Goal: Transaction & Acquisition: Purchase product/service

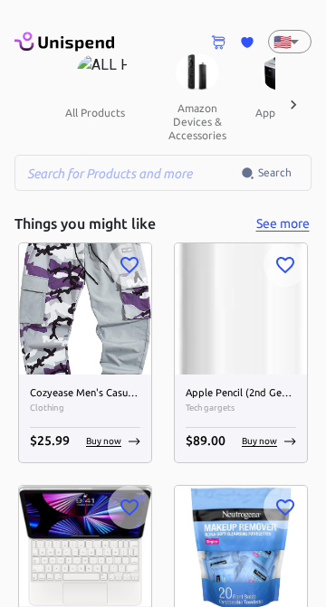
click at [290, 57] on div at bounding box center [293, 104] width 36 height 100
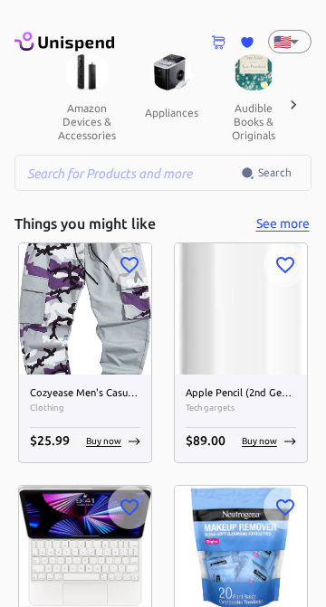
scroll to position [0, 188]
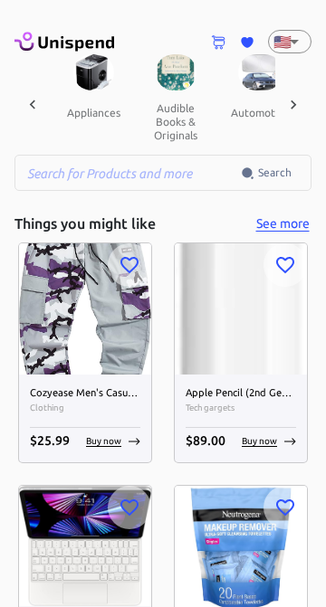
click at [308, 52] on div "🇺🇸 US ​" at bounding box center [289, 42] width 43 height 24
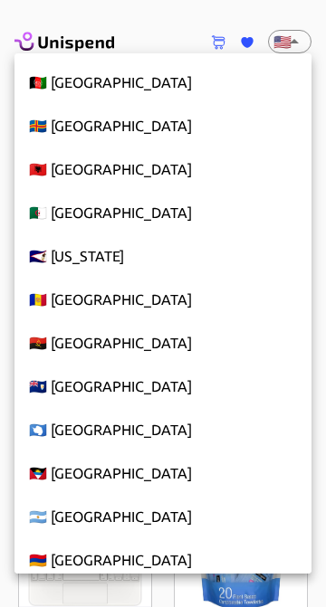
click at [287, 50] on div at bounding box center [163, 303] width 326 height 607
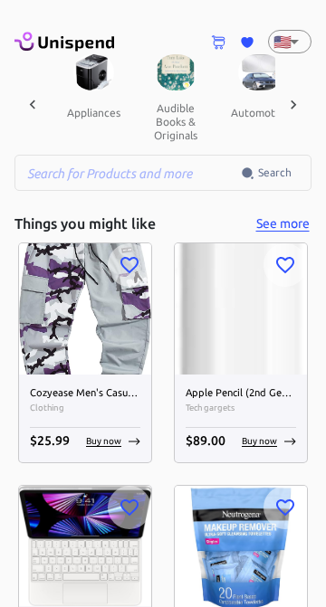
scroll to position [9886, 0]
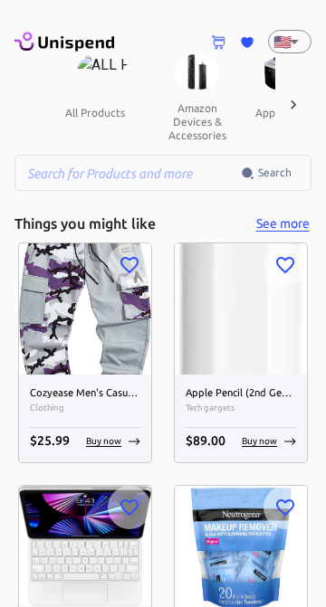
click at [303, 52] on div at bounding box center [163, 303] width 326 height 607
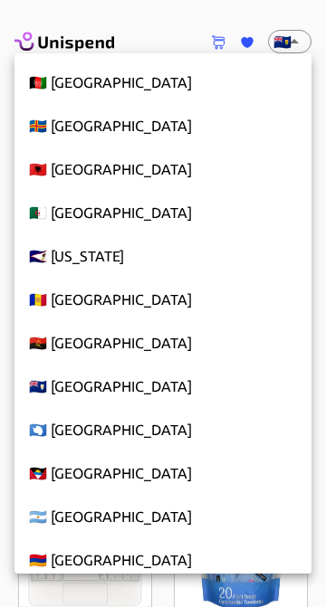
click at [294, 50] on div at bounding box center [163, 303] width 326 height 607
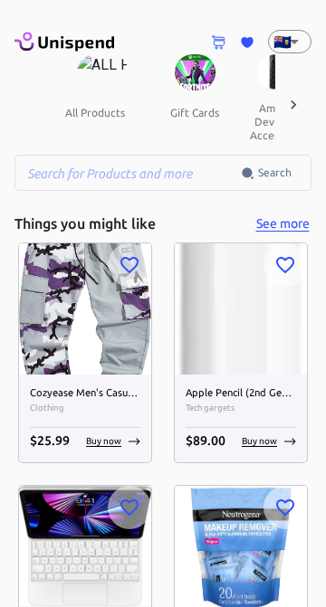
scroll to position [9625, 0]
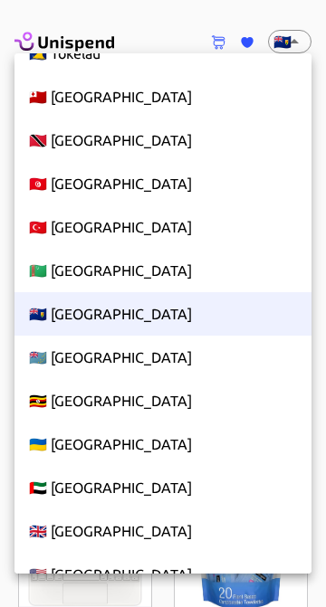
click at [154, 529] on li "🇬🇧 [GEOGRAPHIC_DATA]" at bounding box center [162, 530] width 297 height 43
type input "GB"
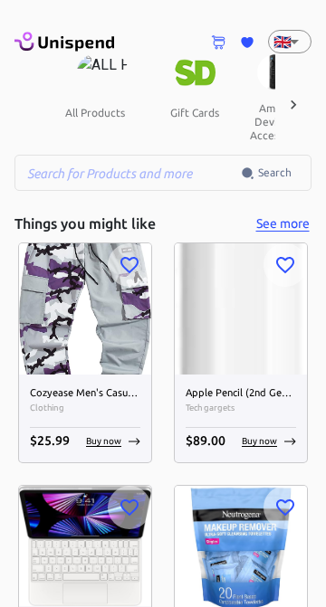
click at [197, 95] on button "gift cards" at bounding box center [194, 111] width 81 height 43
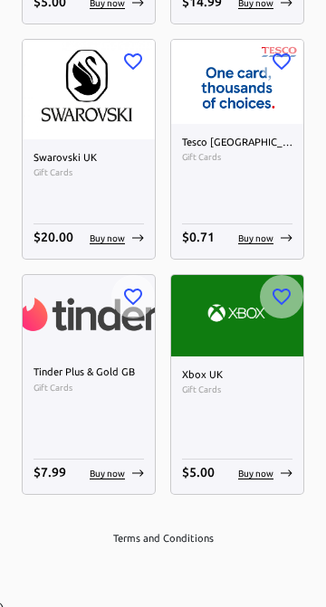
scroll to position [3477, 0]
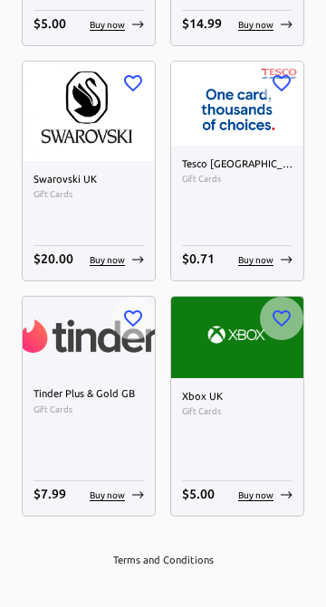
click at [242, 133] on img at bounding box center [237, 104] width 132 height 84
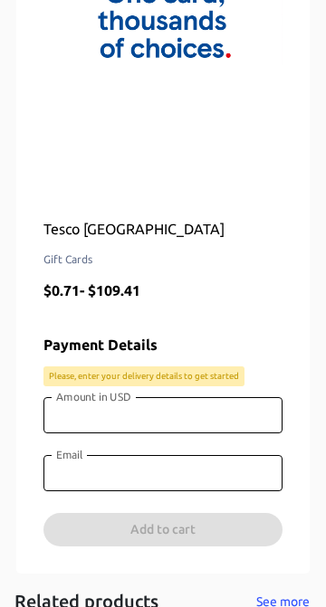
scroll to position [366, 0]
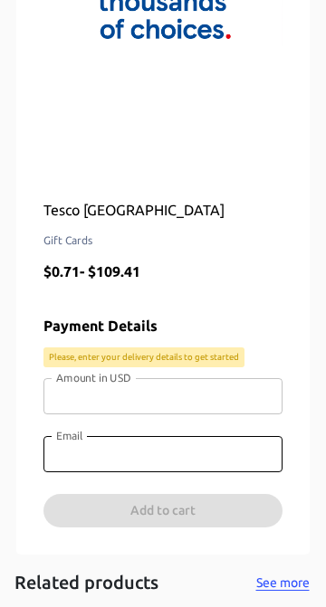
click at [169, 403] on input "Amount in USD" at bounding box center [162, 396] width 239 height 36
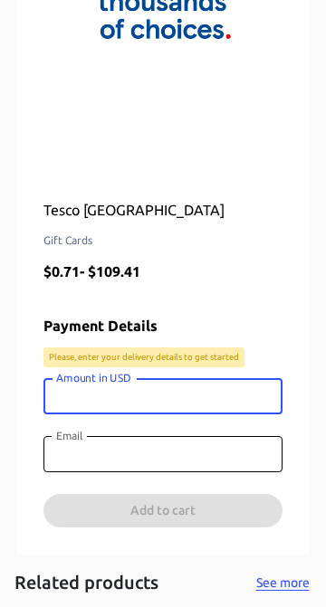
click at [170, 393] on input "Amount in USD" at bounding box center [162, 396] width 239 height 36
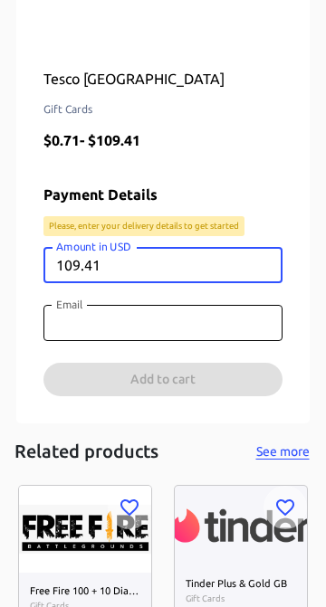
scroll to position [539, 0]
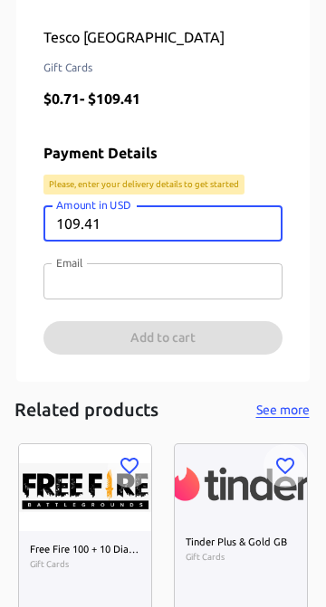
type input "109.41"
click at [187, 280] on input "Email" at bounding box center [162, 281] width 239 height 36
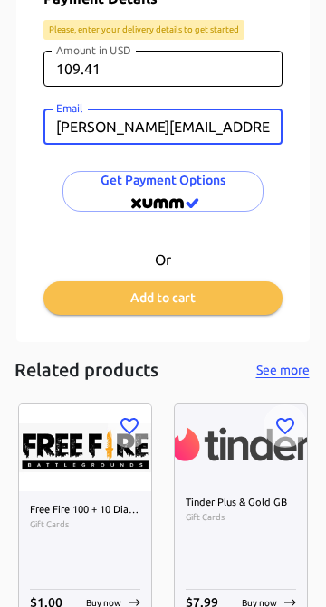
scroll to position [693, 0]
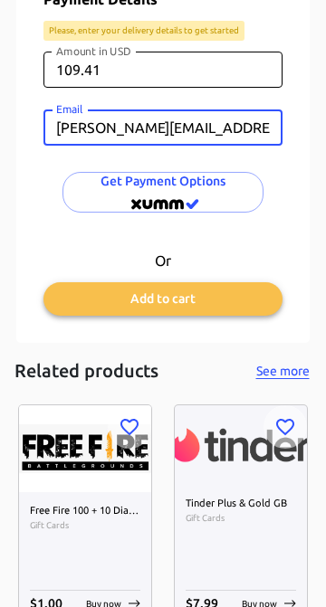
type input "brent.beckett82@googlemail.com"
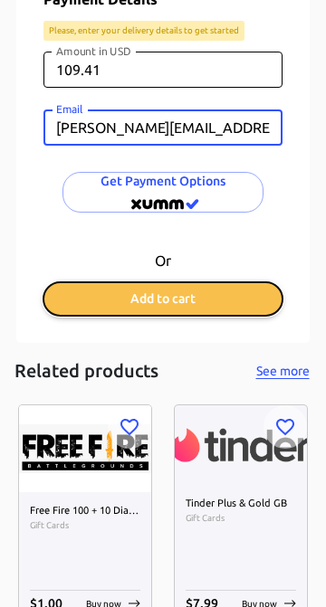
click at [210, 294] on button "Add to cart" at bounding box center [162, 298] width 239 height 33
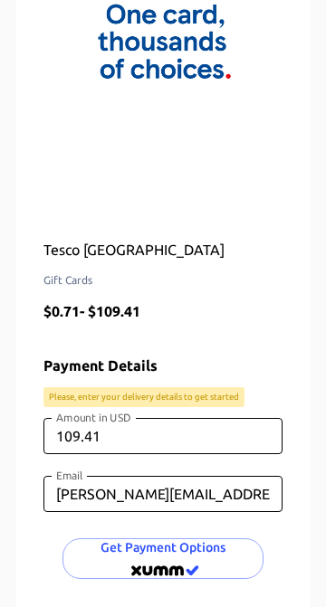
scroll to position [0, 0]
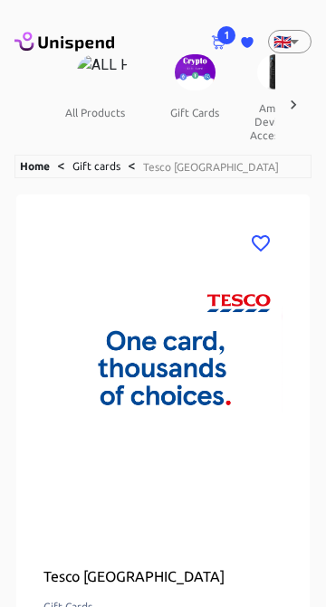
click at [226, 38] on span "1" at bounding box center [226, 35] width 18 height 18
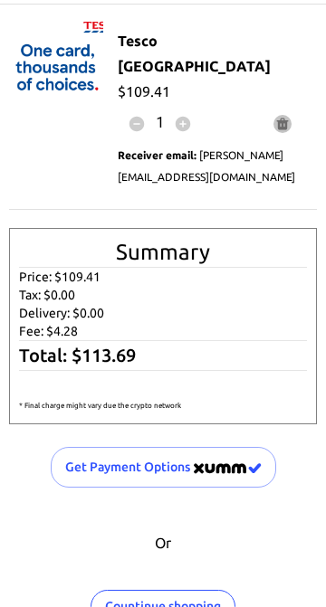
scroll to position [64, 0]
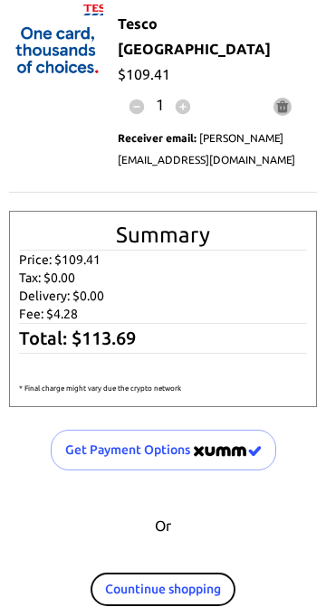
click at [213, 573] on button "Countinue shopping" at bounding box center [162, 589] width 145 height 33
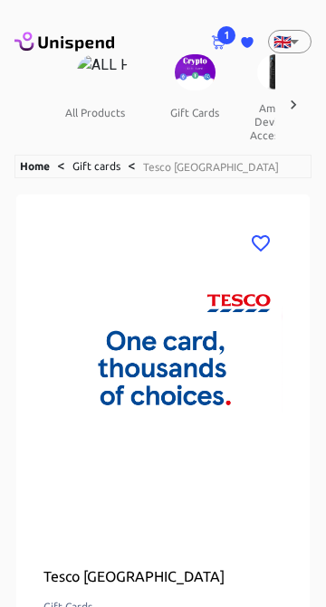
click at [226, 35] on span "1" at bounding box center [226, 35] width 18 height 18
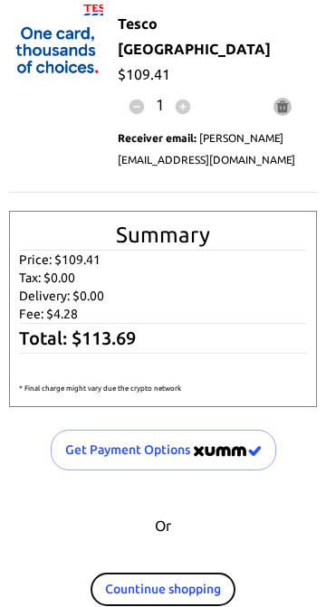
click at [192, 576] on button "Countinue shopping" at bounding box center [162, 589] width 145 height 33
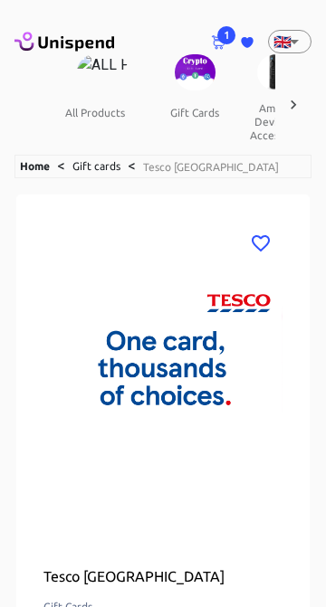
click at [244, 43] on icon at bounding box center [247, 42] width 12 height 11
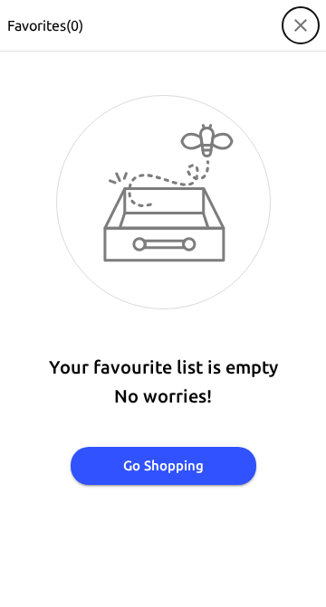
click at [297, 31] on icon "button" at bounding box center [300, 25] width 22 height 22
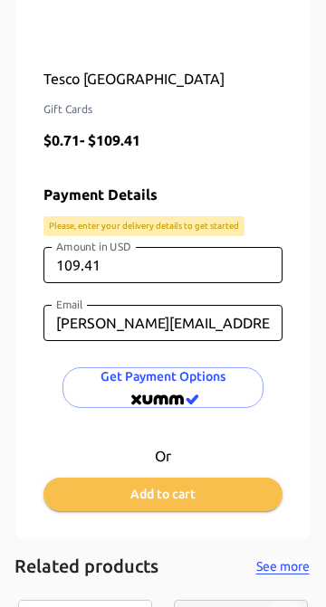
scroll to position [489, 0]
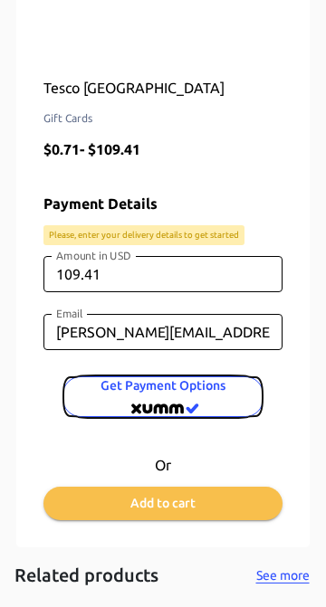
click at [213, 401] on span "Get Payment options" at bounding box center [163, 397] width 172 height 44
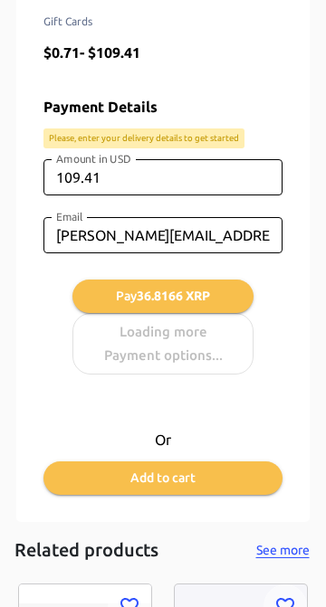
scroll to position [586, 0]
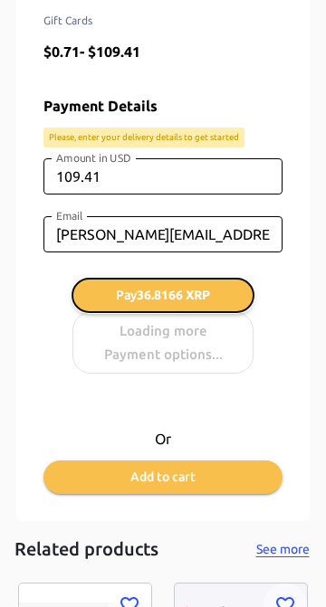
click at [215, 300] on button "Pay 36.8166 XRP" at bounding box center [162, 295] width 181 height 33
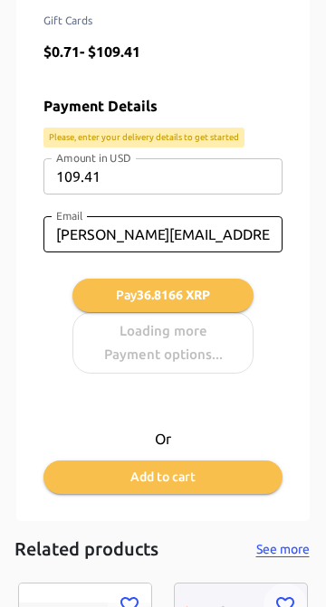
click at [243, 171] on input "109.41" at bounding box center [162, 176] width 239 height 36
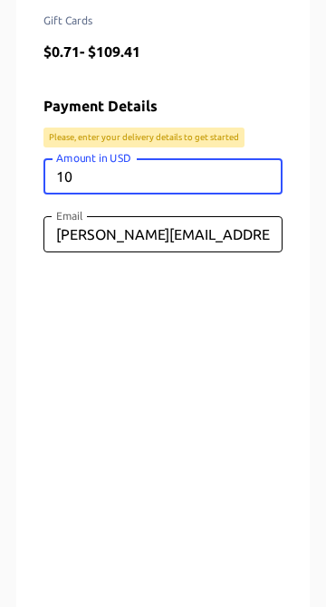
type input "1"
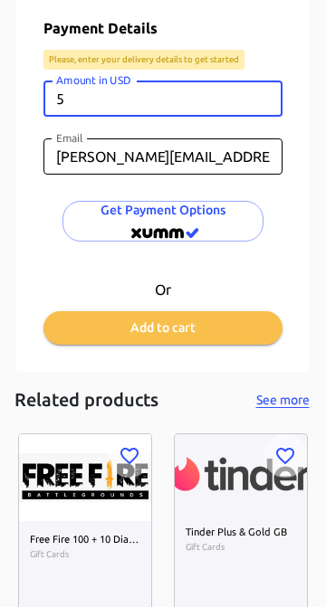
scroll to position [659, 0]
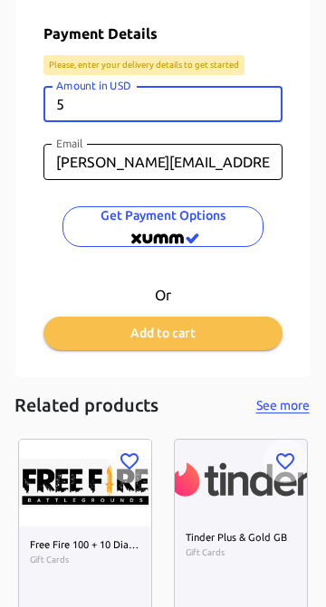
type input "5"
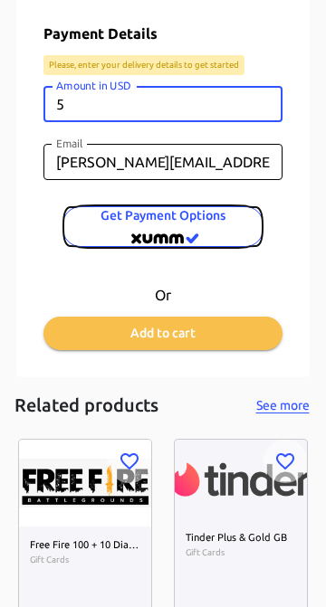
click at [211, 228] on span "Get Payment options" at bounding box center [163, 226] width 172 height 44
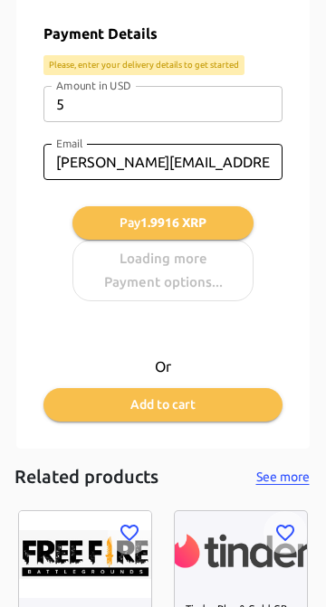
click at [250, 107] on input "5" at bounding box center [162, 104] width 239 height 36
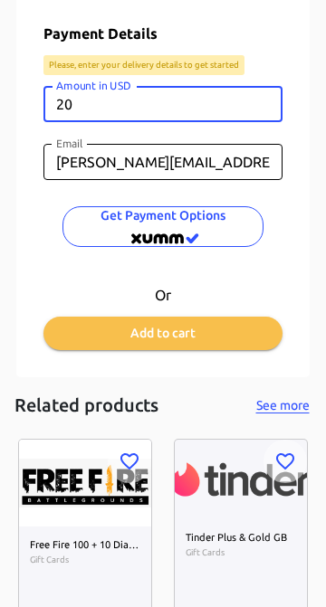
type input "20"
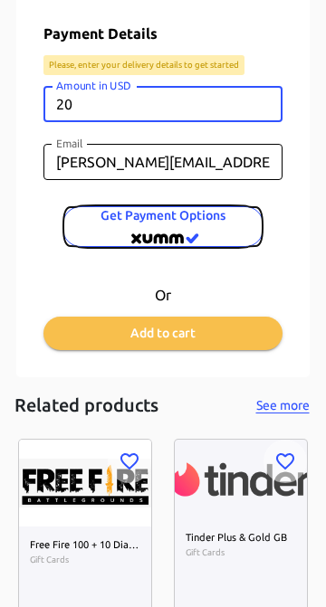
click at [225, 232] on span "Get Payment options" at bounding box center [163, 226] width 172 height 44
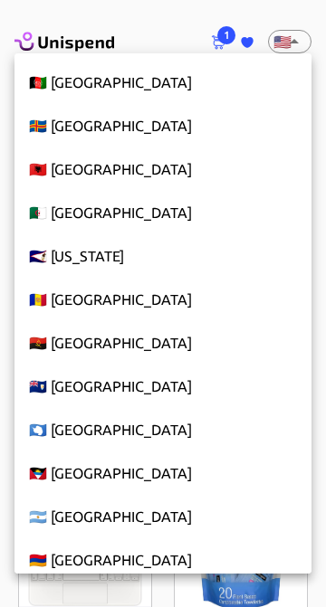
scroll to position [9886, 0]
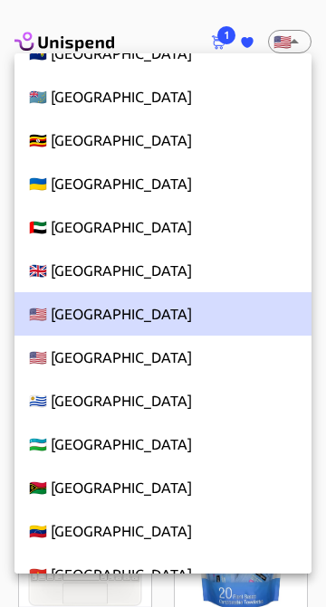
click at [203, 275] on li "🇬🇧 [GEOGRAPHIC_DATA]" at bounding box center [162, 270] width 297 height 43
type input "GB"
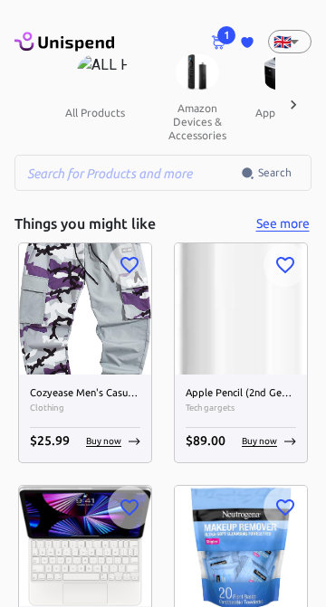
click at [225, 45] on icon at bounding box center [218, 42] width 15 height 14
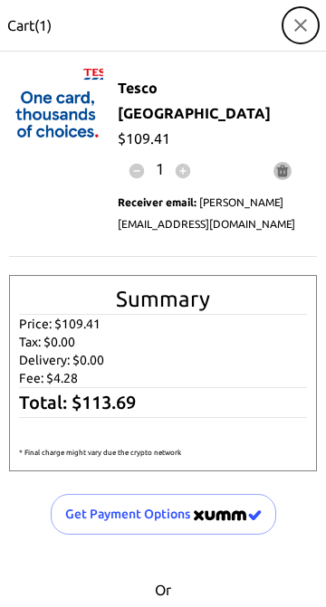
click at [300, 30] on icon "button" at bounding box center [300, 25] width 22 height 22
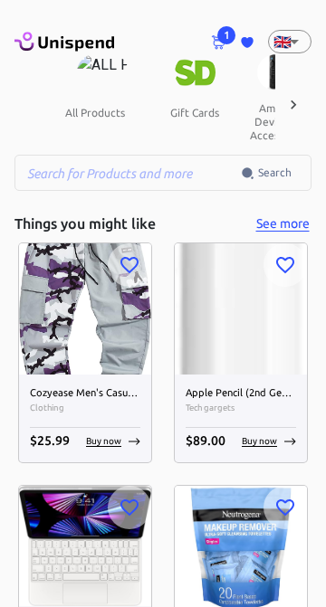
click at [212, 91] on button "gift cards" at bounding box center [194, 111] width 81 height 43
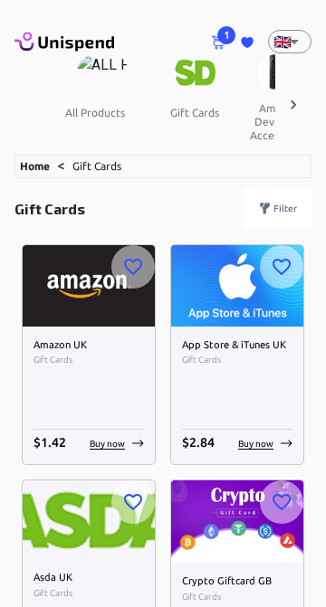
click at [90, 331] on div "Amazon UK Gift Cards $ 1.42 Buy now" at bounding box center [89, 396] width 132 height 138
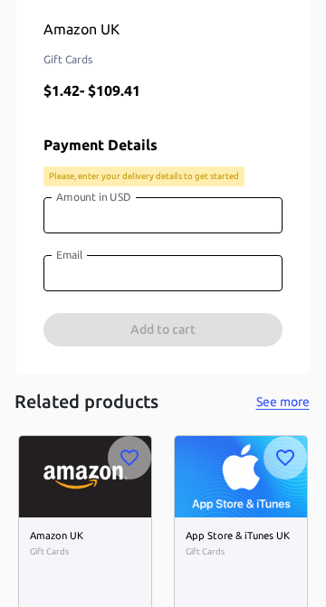
scroll to position [548, 0]
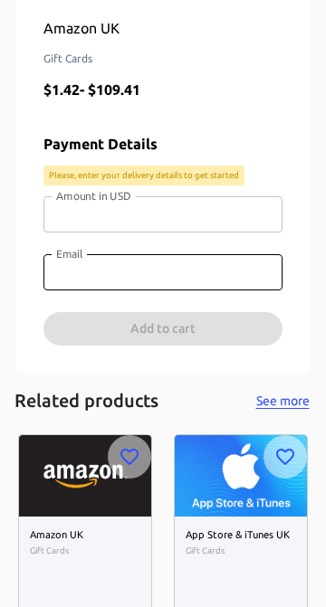
click at [176, 211] on input "Amount in USD" at bounding box center [162, 214] width 239 height 36
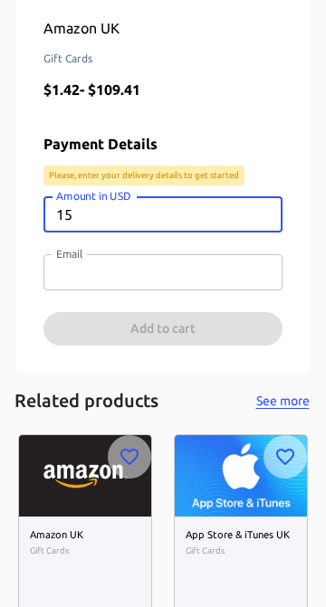
type input "15"
click at [160, 272] on input "Email" at bounding box center [162, 272] width 239 height 36
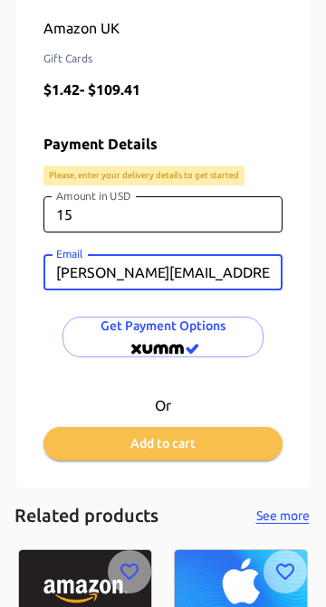
type input "brent.beckett82@gmail.com"
click at [296, 249] on div "Amazon UK Gift Cards $ 1.42 - $ 109.41 Payment Details Please, enter your deliv…" at bounding box center [162, 66] width 293 height 841
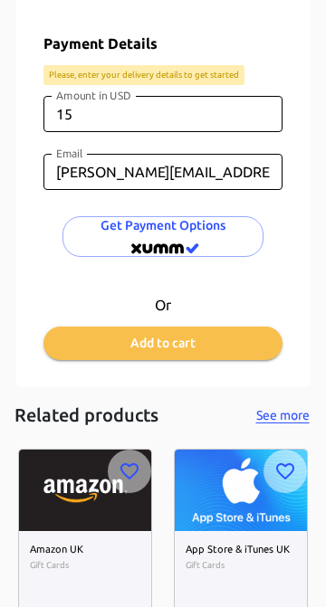
scroll to position [651, 0]
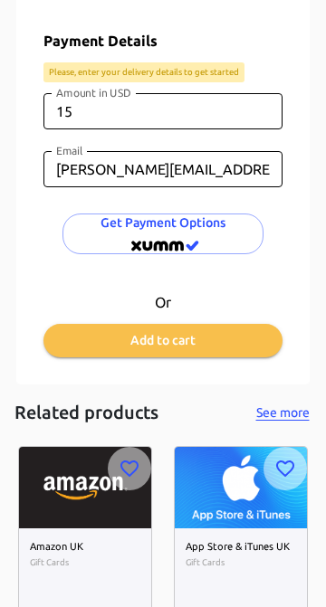
click at [213, 267] on div "Get Payment options" at bounding box center [162, 244] width 239 height 71
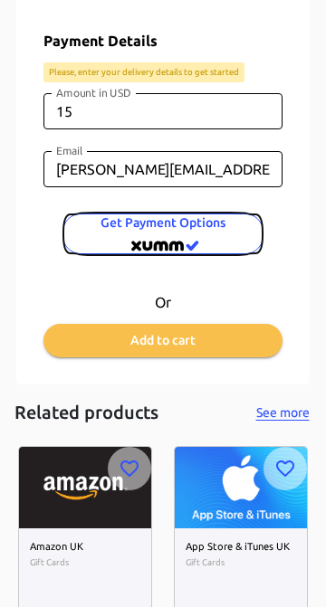
click at [222, 230] on span "Get Payment options" at bounding box center [163, 234] width 172 height 44
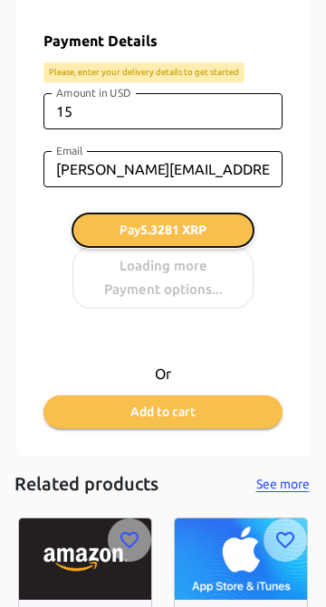
click at [206, 231] on span "5.3281 XRP" at bounding box center [173, 230] width 66 height 14
